Goal: Task Accomplishment & Management: Manage account settings

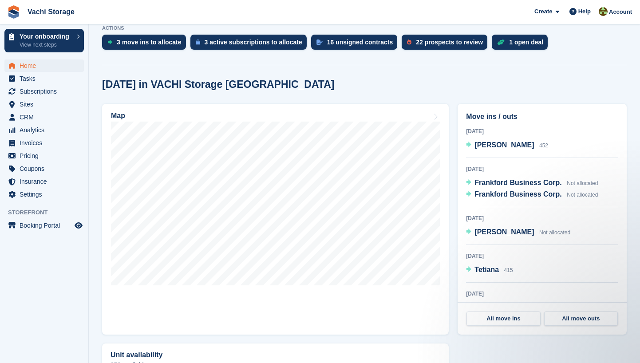
click at [42, 144] on span "Invoices" at bounding box center [46, 143] width 53 height 12
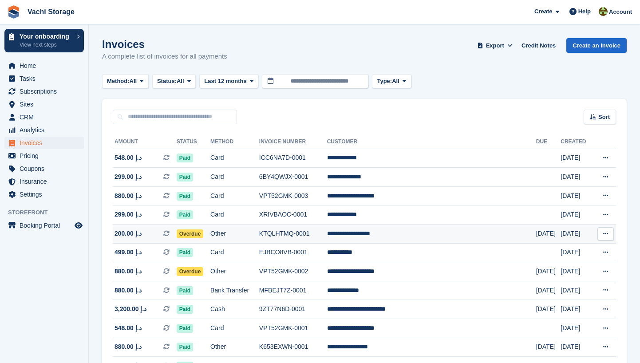
click at [257, 238] on td "Other" at bounding box center [234, 234] width 49 height 19
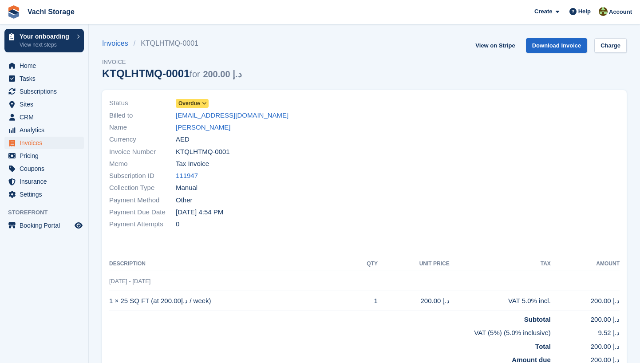
click at [199, 106] on span "Overdue" at bounding box center [189, 103] width 22 height 8
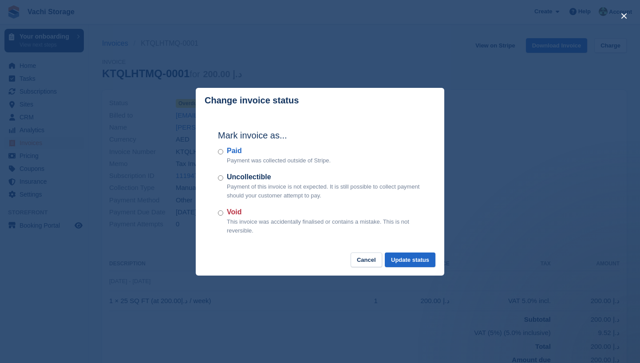
click at [230, 152] on label "Paid" at bounding box center [279, 151] width 104 height 11
click at [418, 261] on button "Update status" at bounding box center [410, 260] width 51 height 15
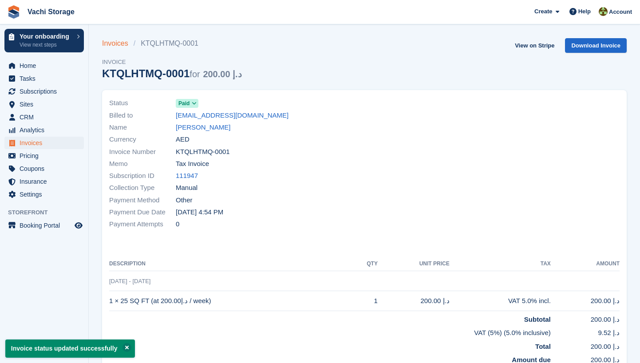
click at [121, 45] on link "Invoices" at bounding box center [118, 43] width 32 height 11
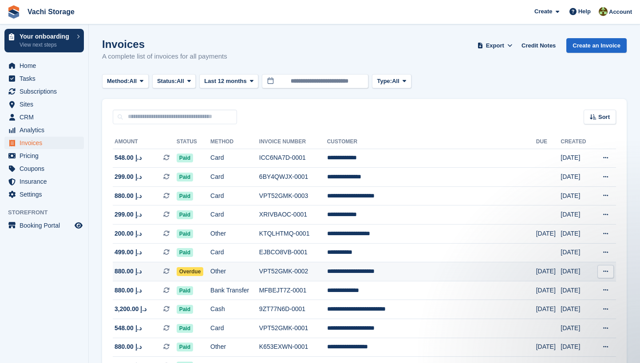
click at [602, 277] on button at bounding box center [606, 271] width 16 height 13
click at [432, 280] on td "**********" at bounding box center [431, 271] width 209 height 19
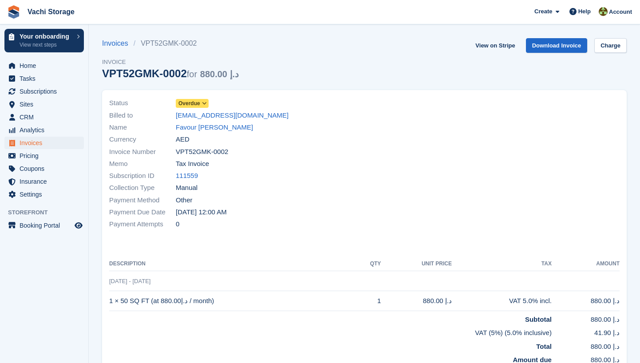
click at [205, 103] on icon at bounding box center [204, 103] width 5 height 5
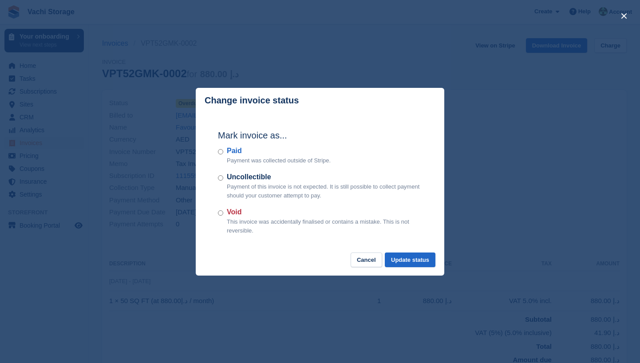
click at [224, 213] on div "Void This invoice was accidentally finalised or contains a mistake. This is not…" at bounding box center [320, 221] width 204 height 28
click at [401, 260] on button "Update status" at bounding box center [410, 260] width 51 height 15
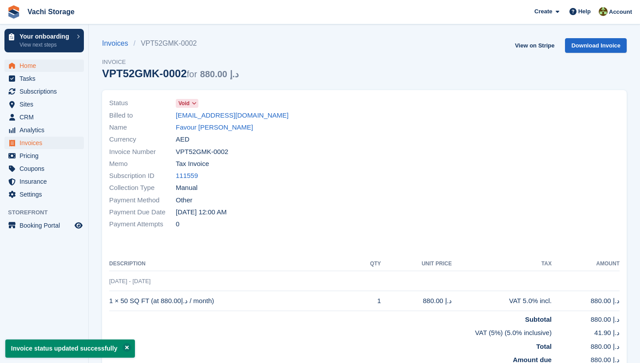
click at [48, 69] on span "Home" at bounding box center [46, 65] width 53 height 12
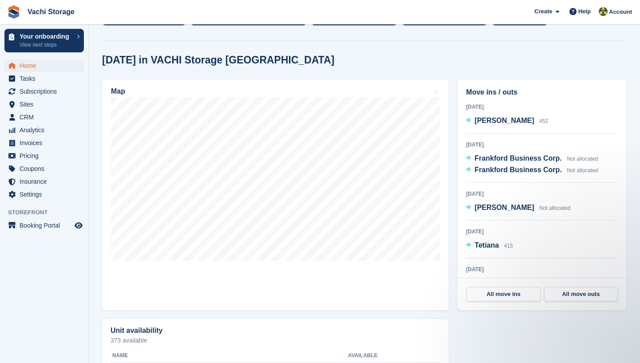
scroll to position [252, 0]
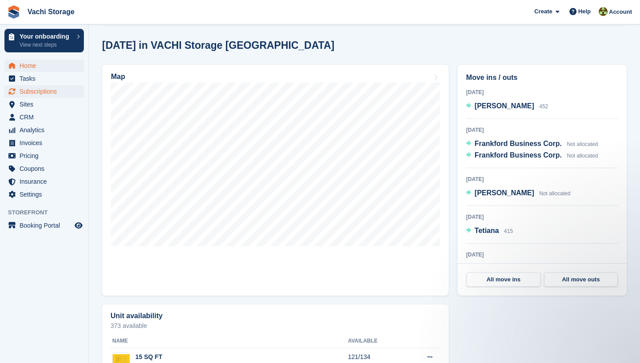
click at [64, 88] on span "Subscriptions" at bounding box center [46, 91] width 53 height 12
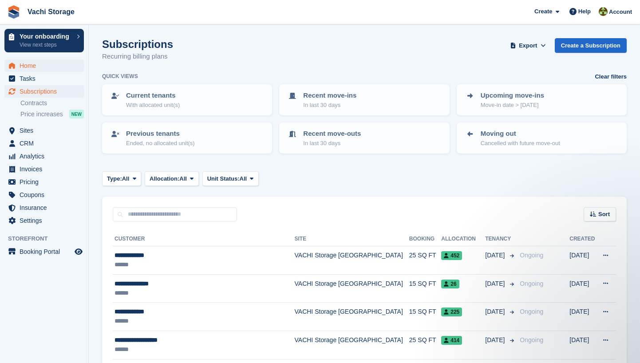
click at [46, 64] on span "Home" at bounding box center [46, 65] width 53 height 12
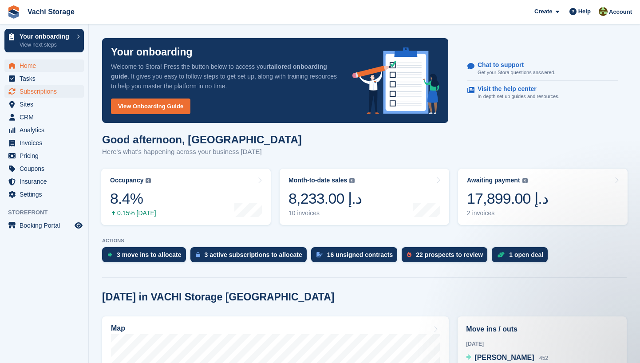
click at [66, 94] on span "Subscriptions" at bounding box center [46, 91] width 53 height 12
